Goal: Task Accomplishment & Management: Manage account settings

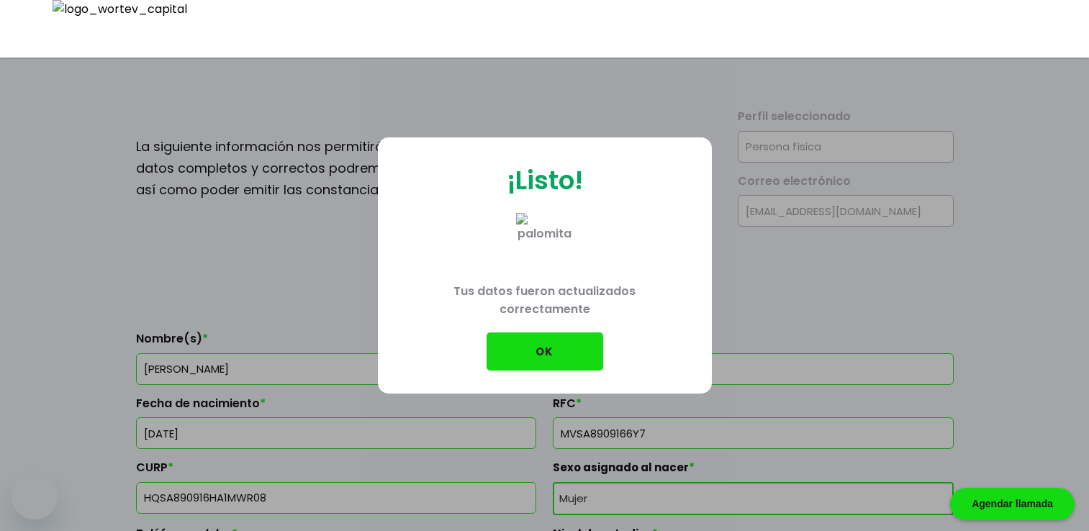
select select "Mujer"
select select "Secundaria"
select select "SI"
select select "Uala"
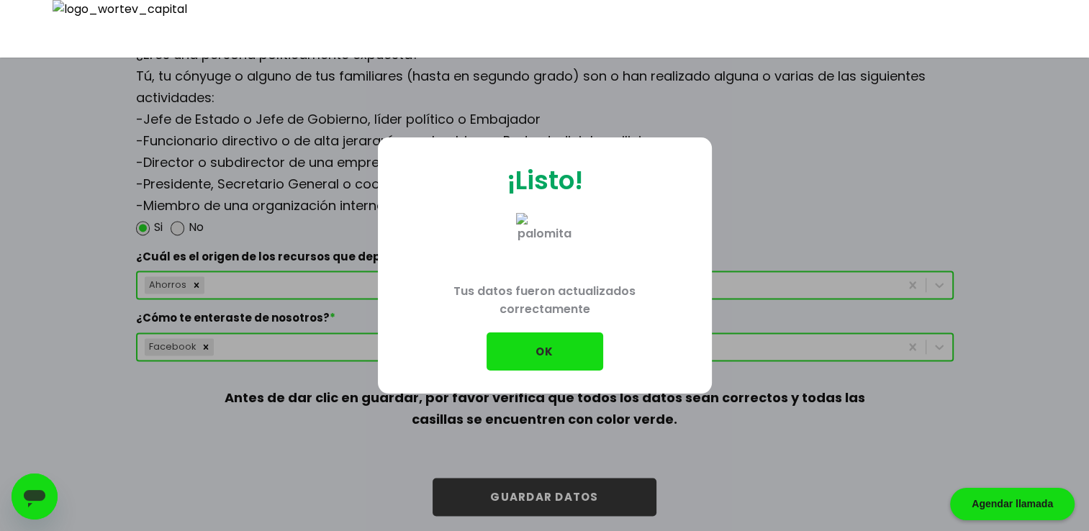
click at [559, 361] on button "OK" at bounding box center [545, 352] width 117 height 38
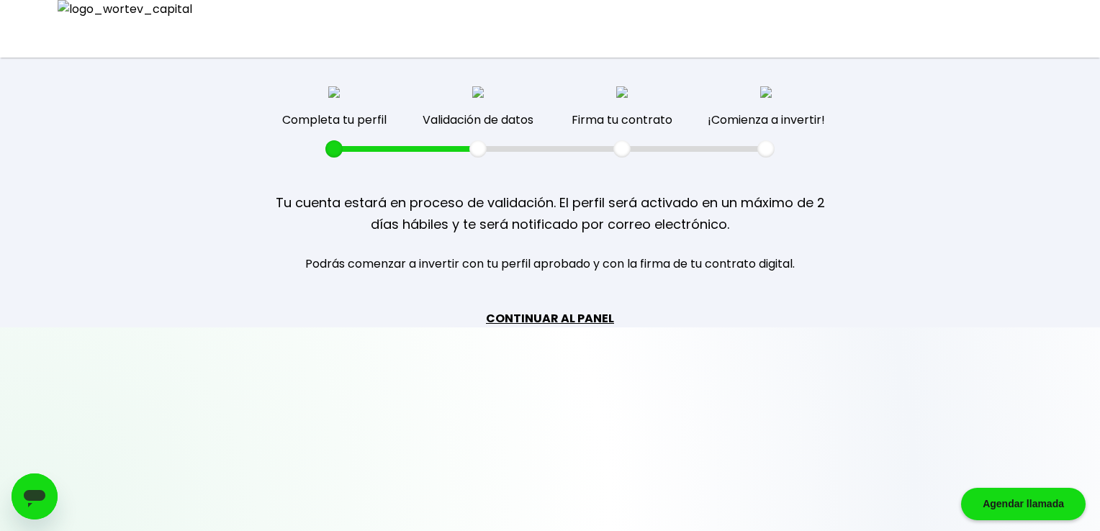
click at [530, 310] on link "CONTINUAR AL PANEL" at bounding box center [550, 319] width 128 height 18
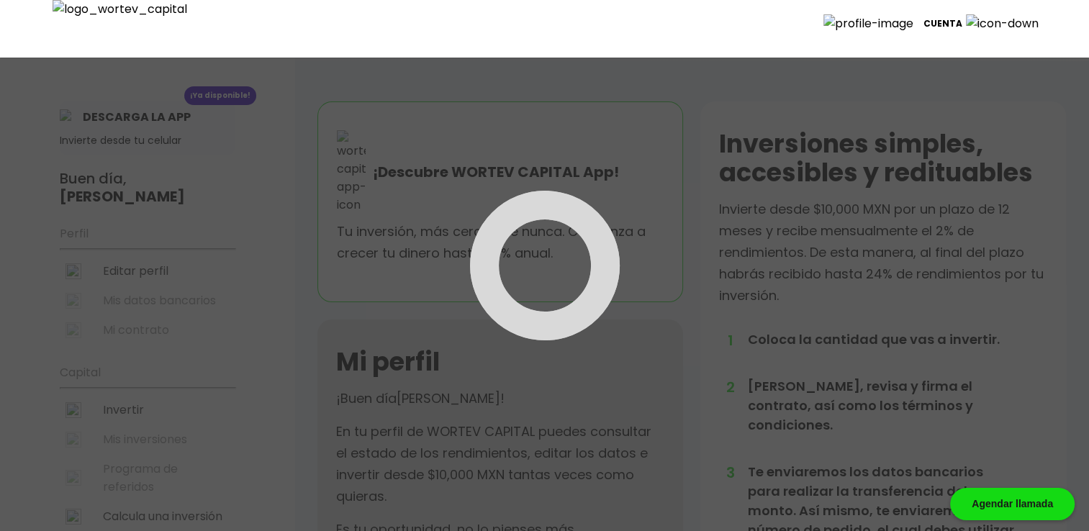
click at [962, 13] on p "Cuenta" at bounding box center [943, 24] width 39 height 22
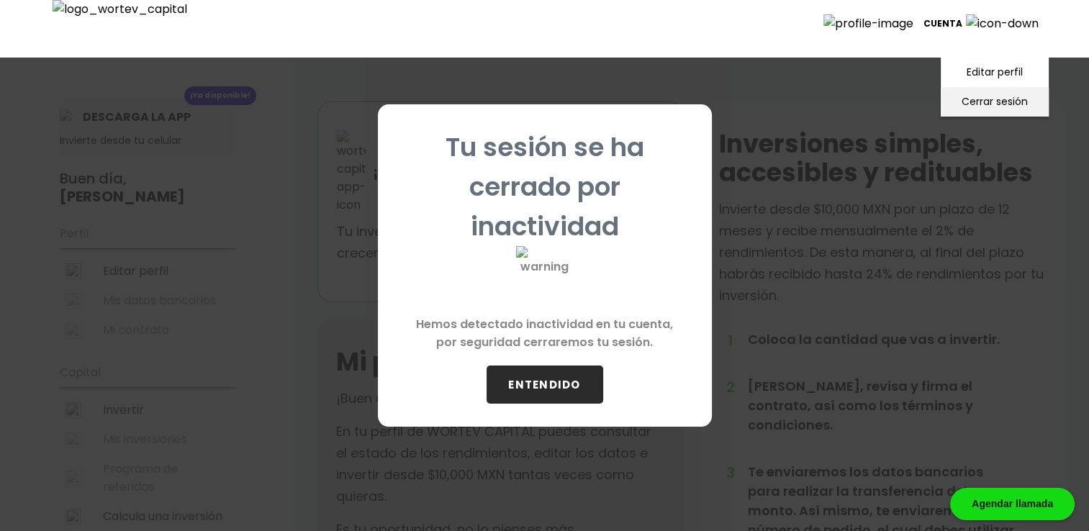
click at [964, 91] on li "Cerrar sesión" at bounding box center [994, 102] width 115 height 30
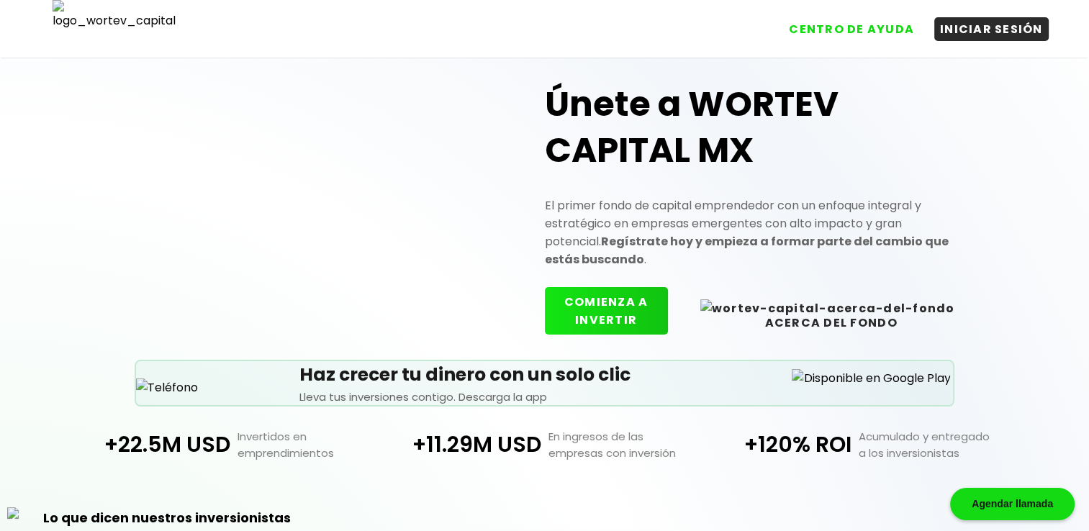
click at [668, 299] on button "COMIENZA A INVERTIR" at bounding box center [606, 311] width 123 height 48
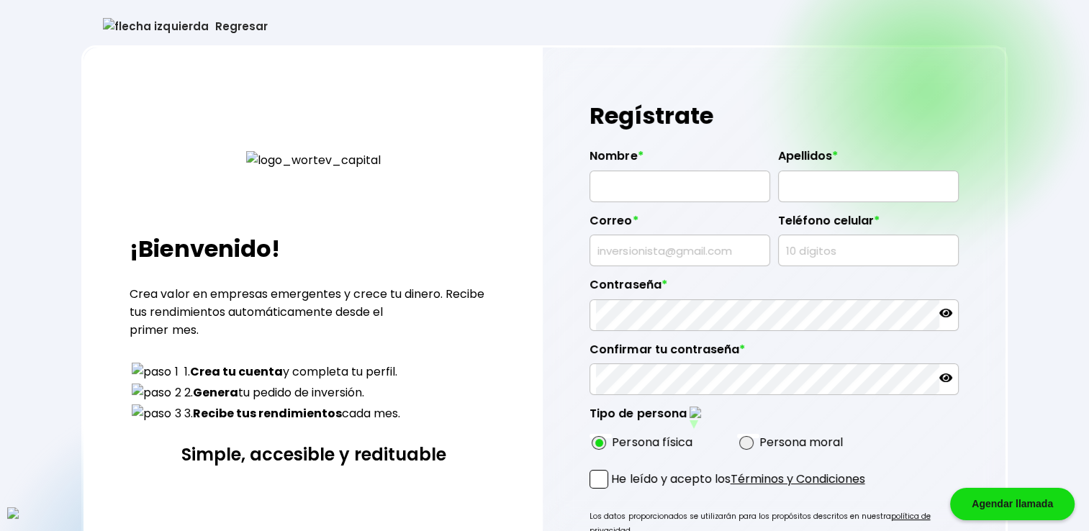
type input "ROBERT CARRILLO"
type input "BARRON"
type input "vaduper@mailinator.com"
type input "1022258549"
radio input "true"
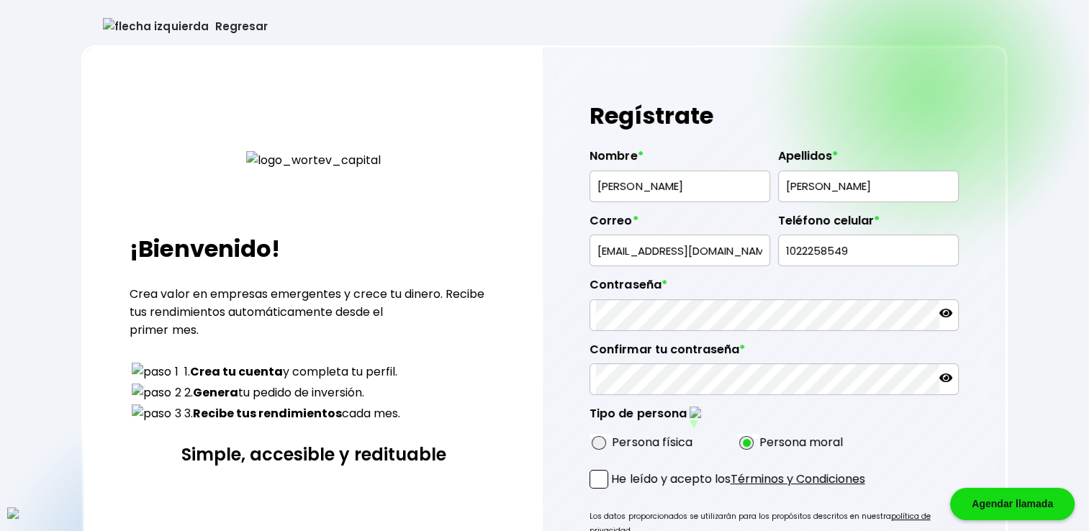
radio input "true"
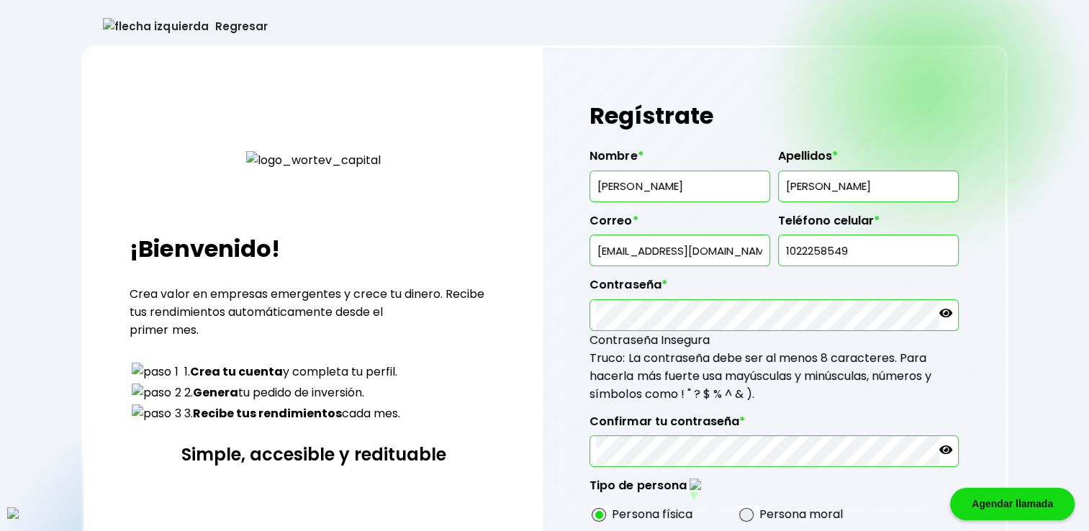
type input "IRIS CASH"
type input "CLEVELAND"
type input "qobabepuji@mailinator.com"
type input "7030777321"
radio input "true"
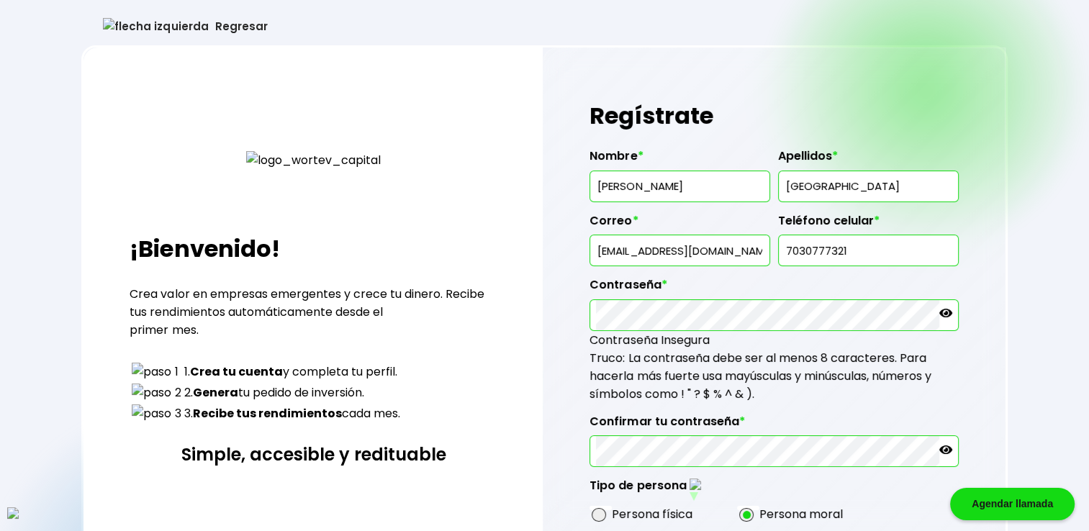
drag, startPoint x: 759, startPoint y: 249, endPoint x: 469, endPoint y: 249, distance: 289.4
click at [469, 249] on div "¡Bienvenido! Crea valor en empresas emergentes y crece tu dinero. Recibe tus re…" at bounding box center [544, 406] width 926 height 722
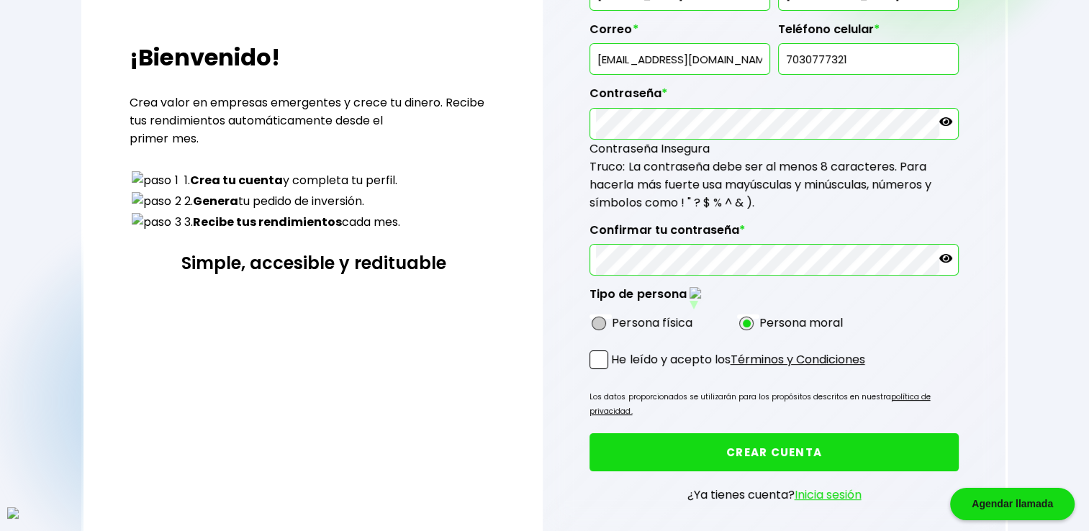
type input "qo@mail.com"
click at [602, 317] on span at bounding box center [599, 324] width 14 height 14
click at [613, 319] on input "radio" at bounding box center [617, 323] width 9 height 9
radio input "true"
click at [602, 351] on span at bounding box center [599, 360] width 19 height 19
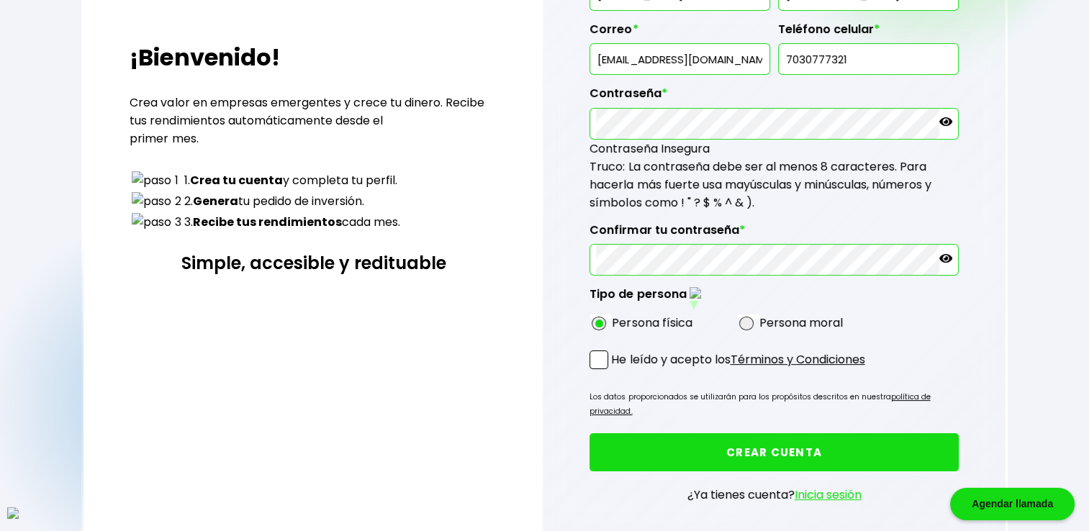
click at [614, 371] on input "He leído y acepto los Términos y Condiciones" at bounding box center [614, 371] width 0 height 0
click at [758, 443] on button "CREAR CUENTA" at bounding box center [774, 452] width 369 height 38
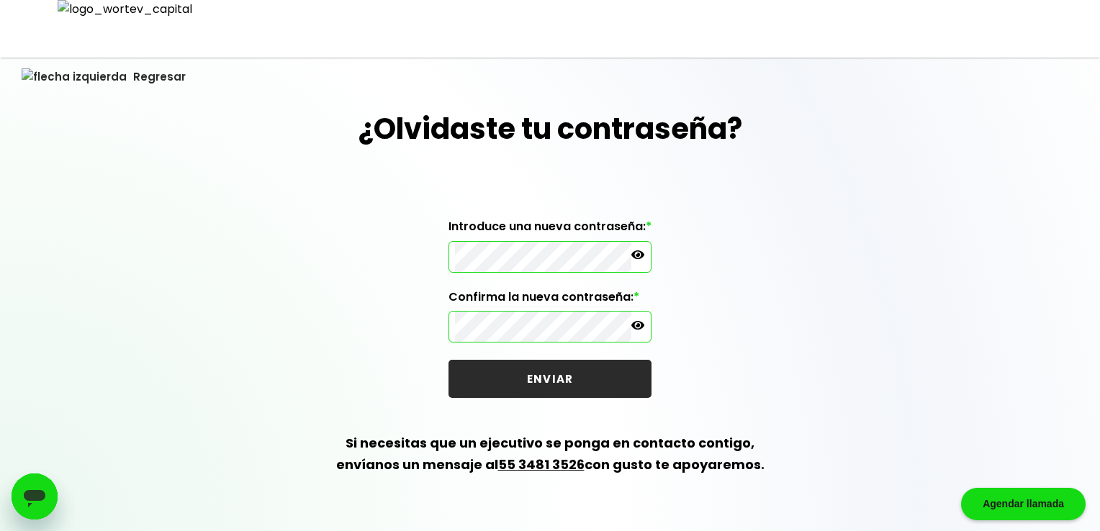
click at [308, 290] on div "¿Olvidaste tu contraseña? Introduce una nueva contraseña: * Confirma la nueva c…" at bounding box center [550, 308] width 1100 height 403
click at [538, 383] on button "ENVIAR" at bounding box center [549, 379] width 203 height 38
click at [380, 191] on div "¿Olvidaste tu contraseña? Introduce una nueva contraseña: * Confirma la nueva c…" at bounding box center [550, 308] width 1100 height 403
click at [561, 395] on button "ENVIAR" at bounding box center [549, 379] width 203 height 38
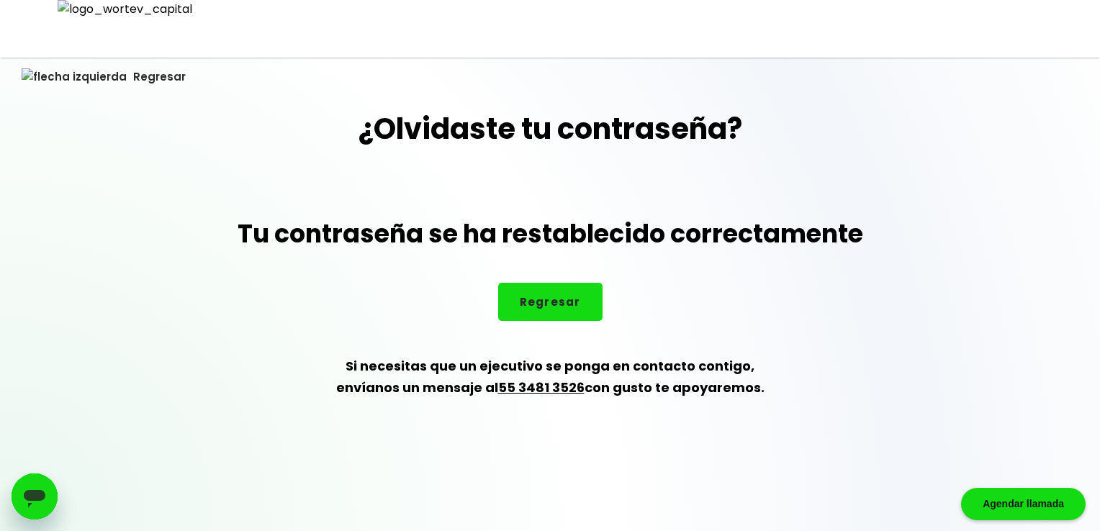
click at [65, 73] on button "Regresar" at bounding box center [103, 77] width 207 height 38
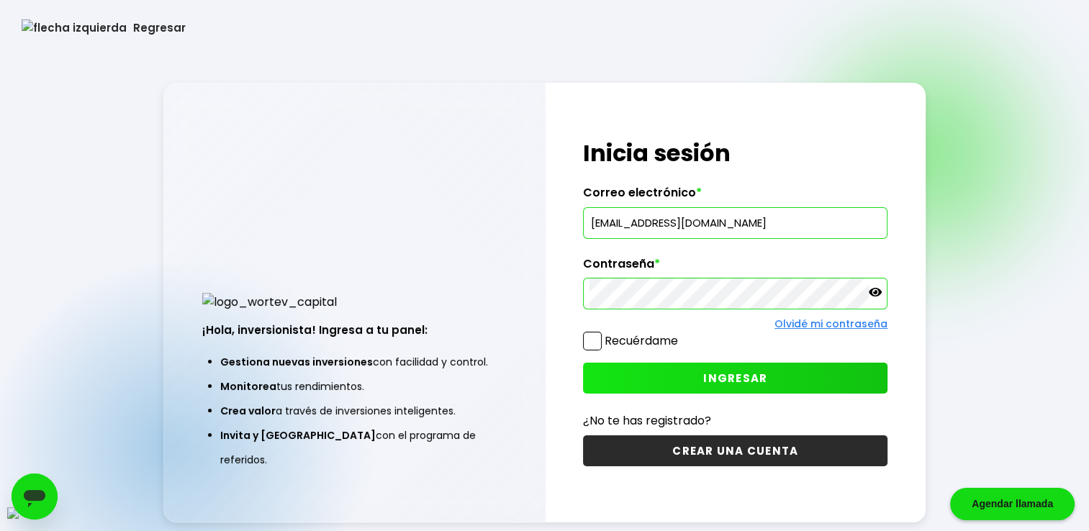
click at [815, 328] on link "Olvidé mi contraseña" at bounding box center [831, 324] width 113 height 14
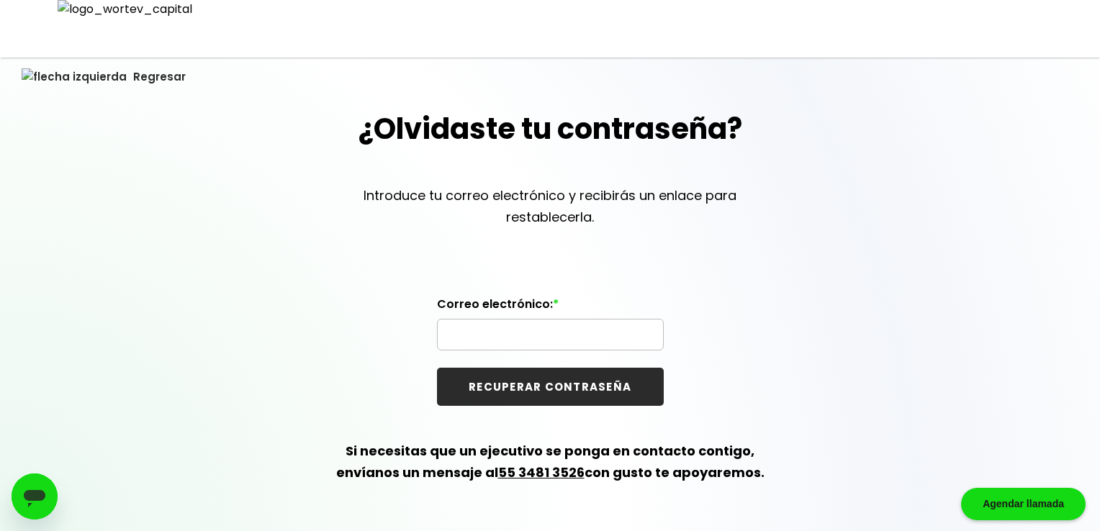
click at [515, 340] on input "text" at bounding box center [550, 335] width 214 height 30
paste input "davidhernandez1428@outlook.com"
type input "davidhernandez1428@outlook.com"
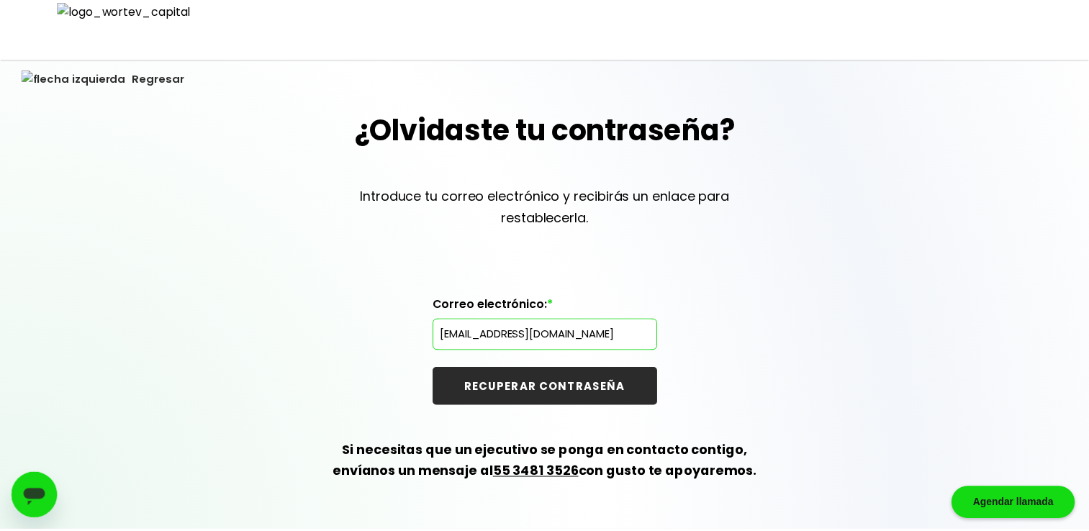
scroll to position [0, 0]
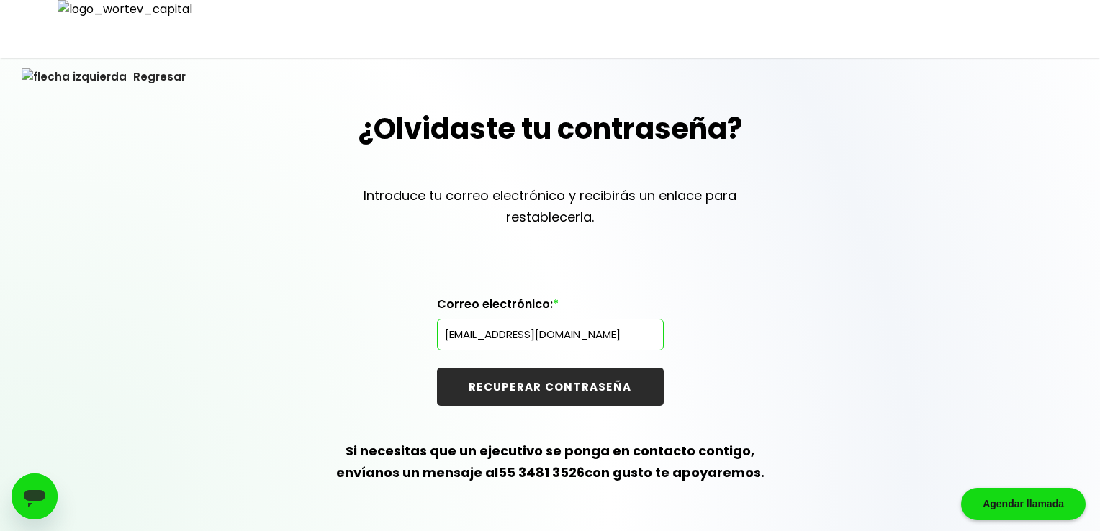
click at [530, 379] on button "RECUPERAR CONTRASEÑA" at bounding box center [550, 387] width 227 height 38
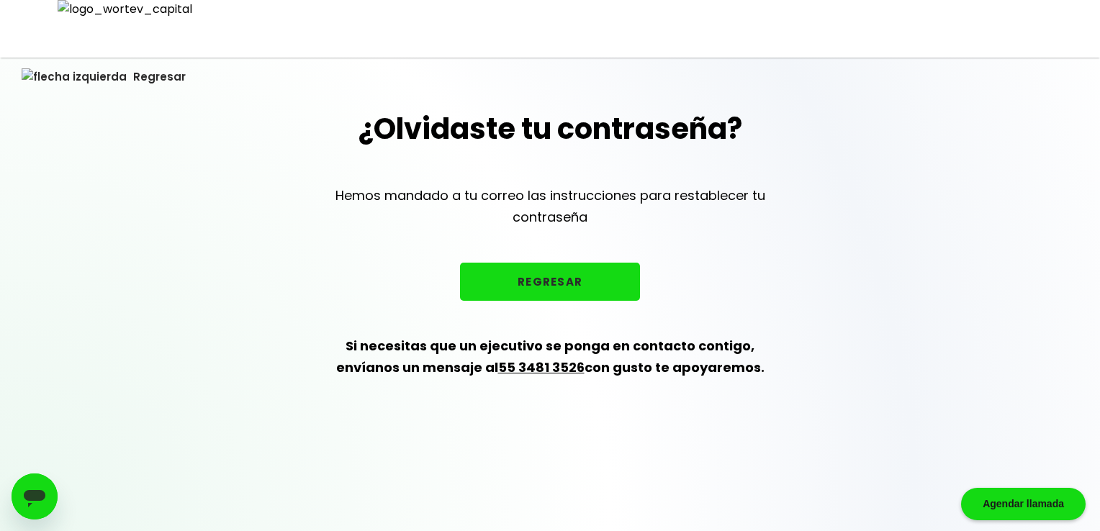
click at [555, 277] on button "REGRESAR" at bounding box center [550, 282] width 180 height 38
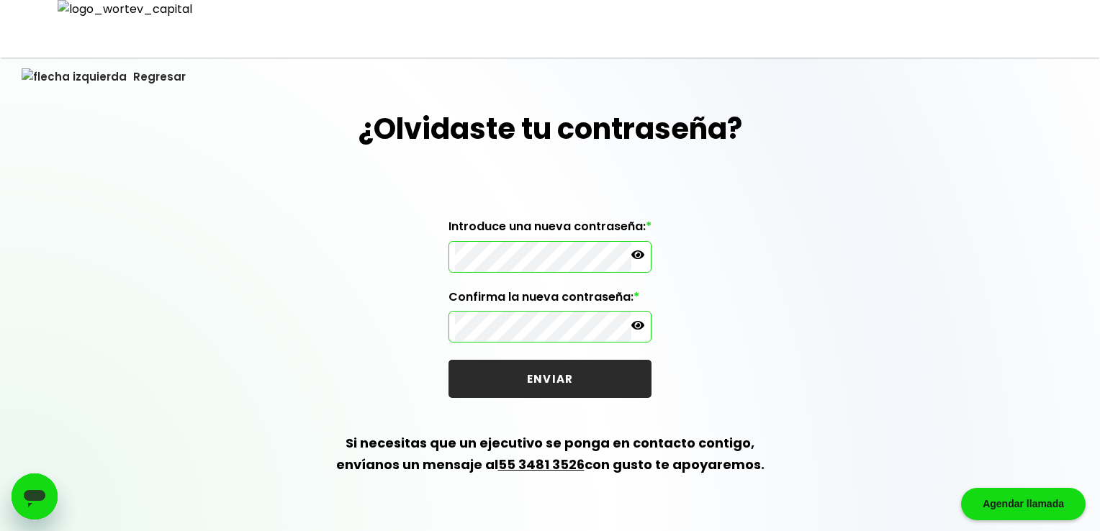
click at [423, 215] on div "¿Olvidaste tu contraseña? Introduce una nueva contraseña: * Confirma la nueva c…" at bounding box center [550, 308] width 1100 height 403
click at [523, 381] on button "ENVIAR" at bounding box center [549, 379] width 203 height 38
